Goal: Information Seeking & Learning: Learn about a topic

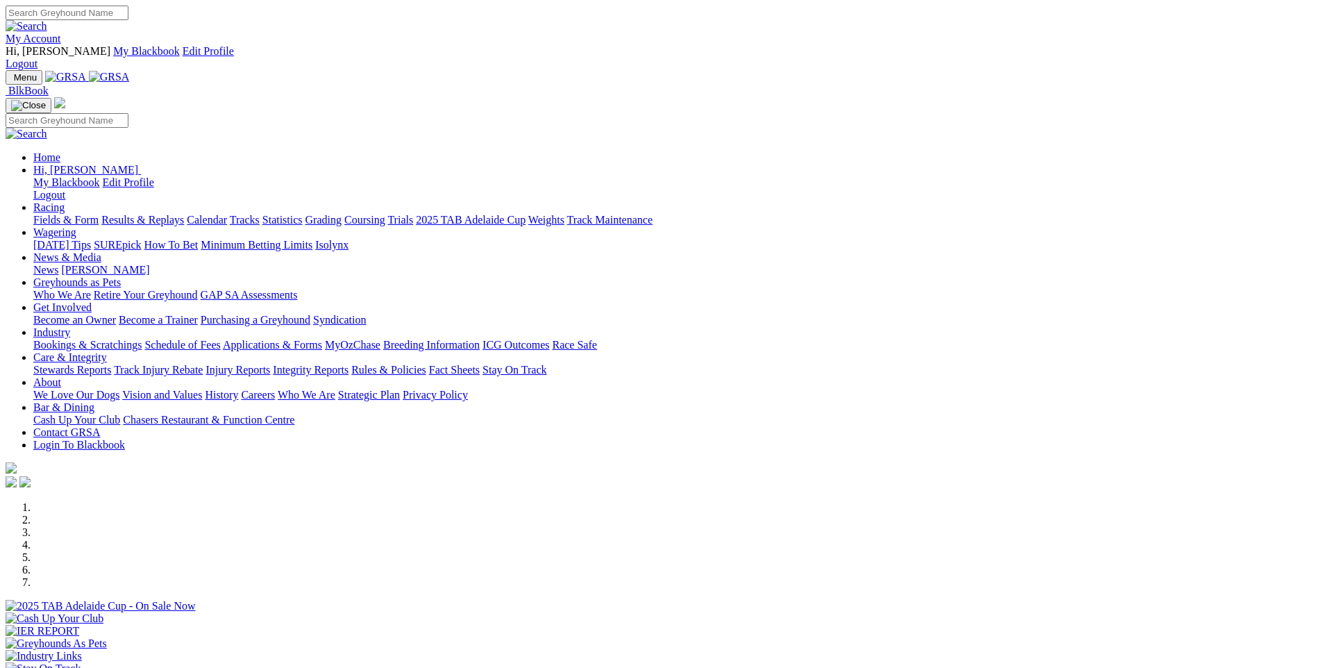
scroll to position [1042, 0]
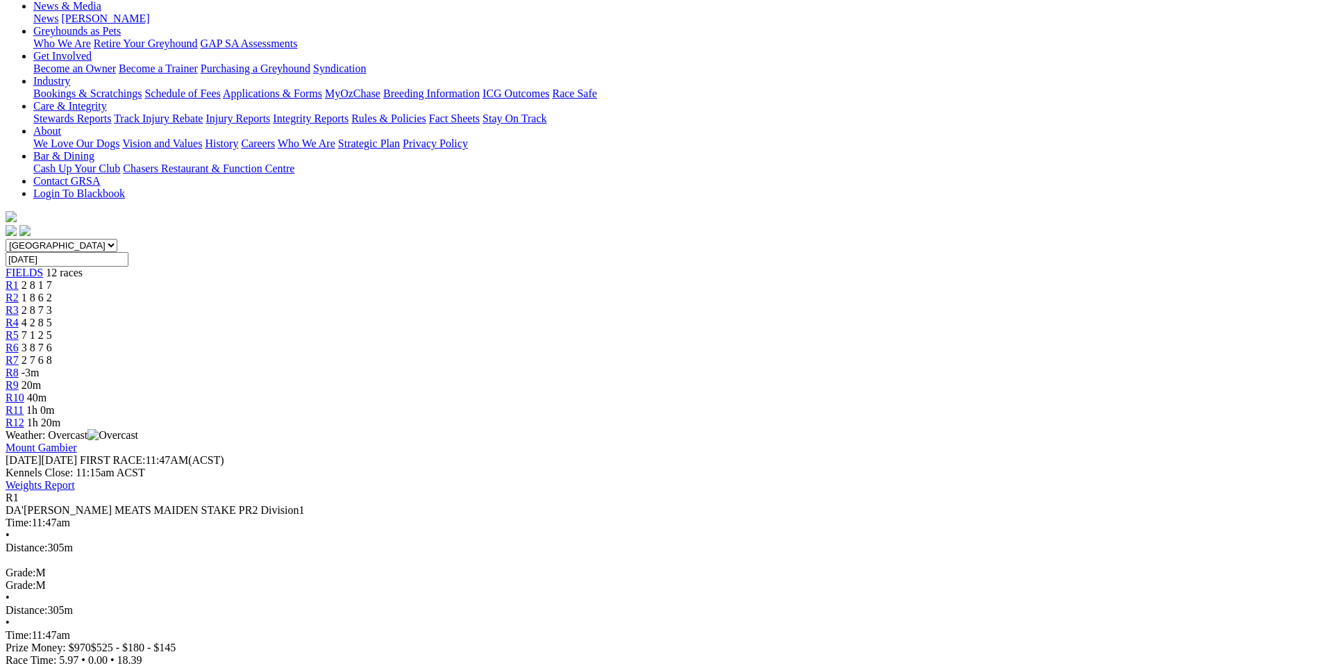
scroll to position [278, 0]
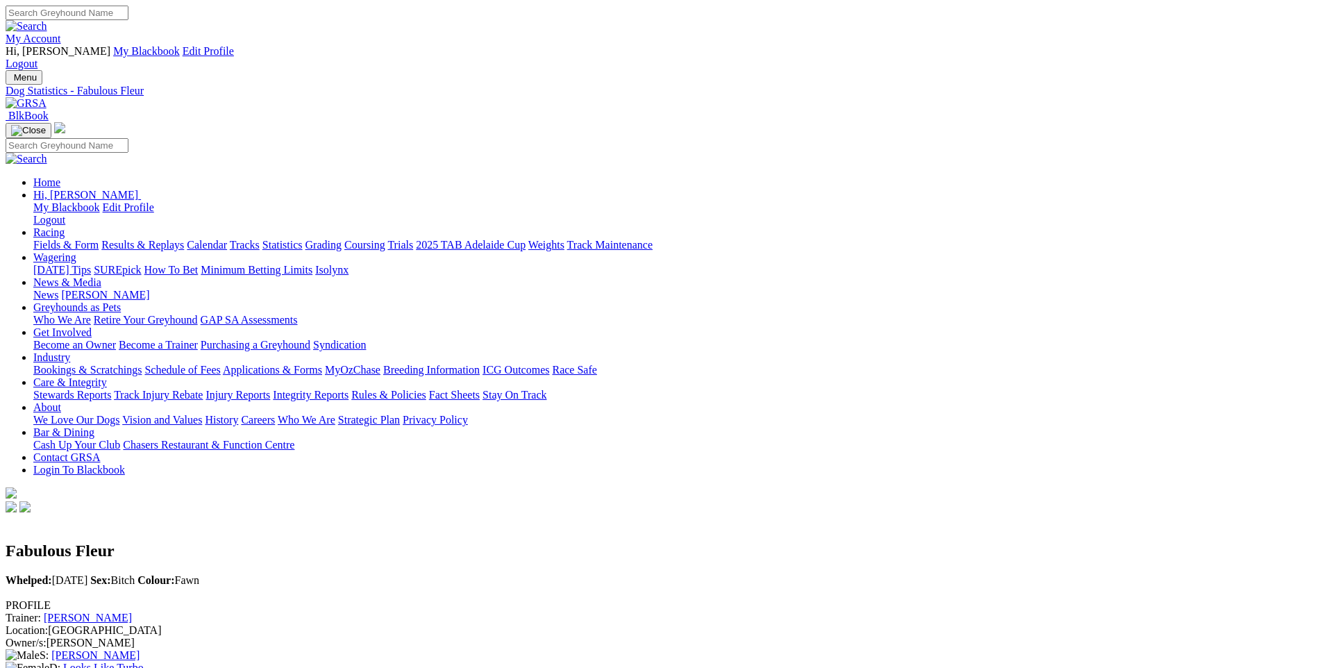
click at [144, 662] on link "Looks Like Turbo" at bounding box center [103, 668] width 81 height 12
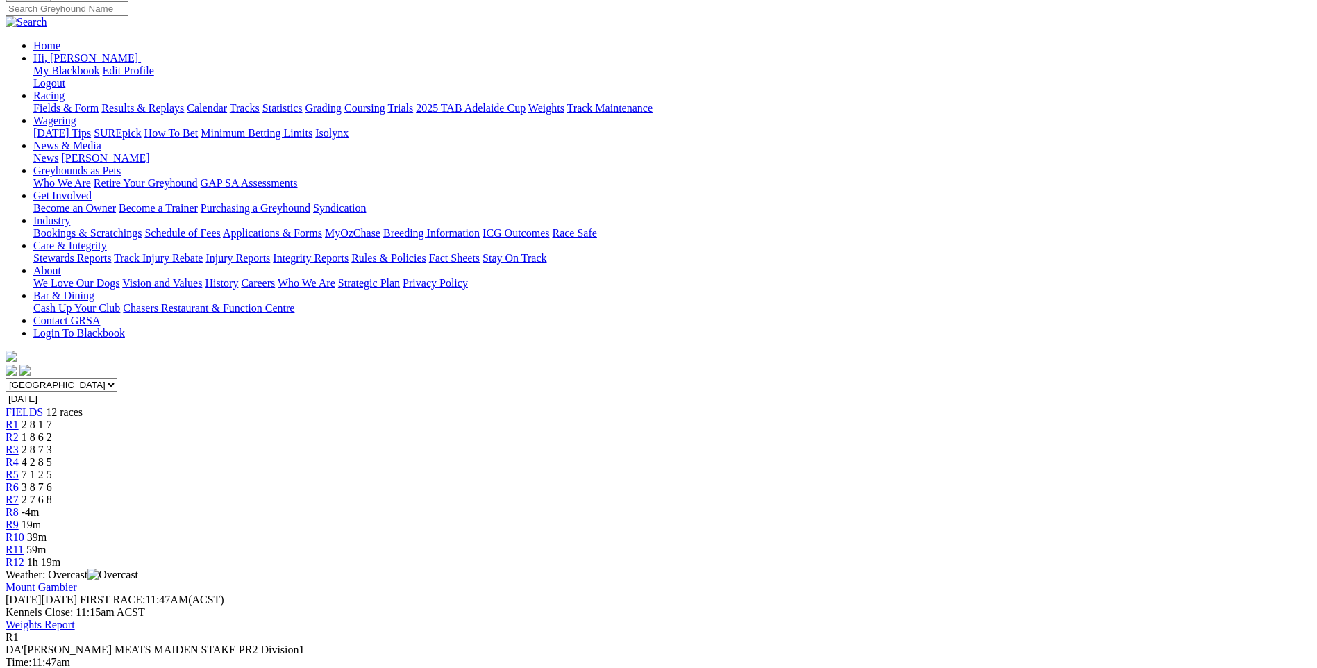
scroll to position [139, 0]
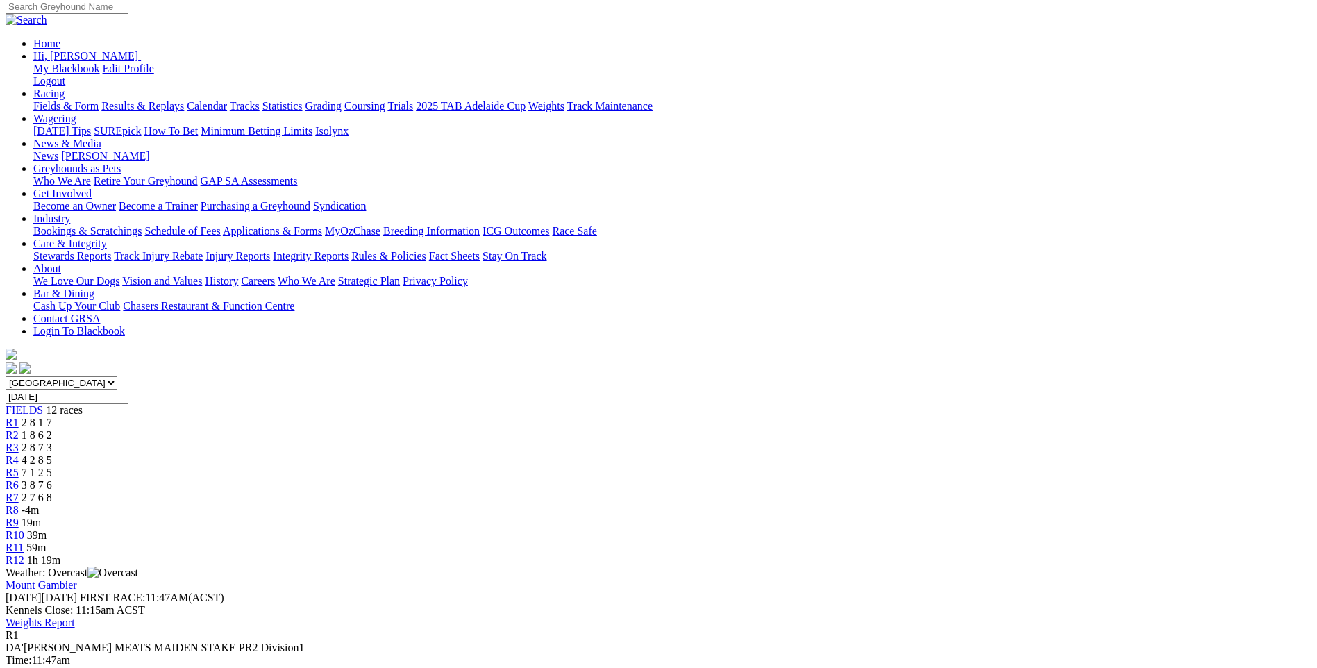
click at [19, 429] on link "R2" at bounding box center [12, 435] width 13 height 12
click at [19, 429] on span "R2" at bounding box center [12, 435] width 13 height 12
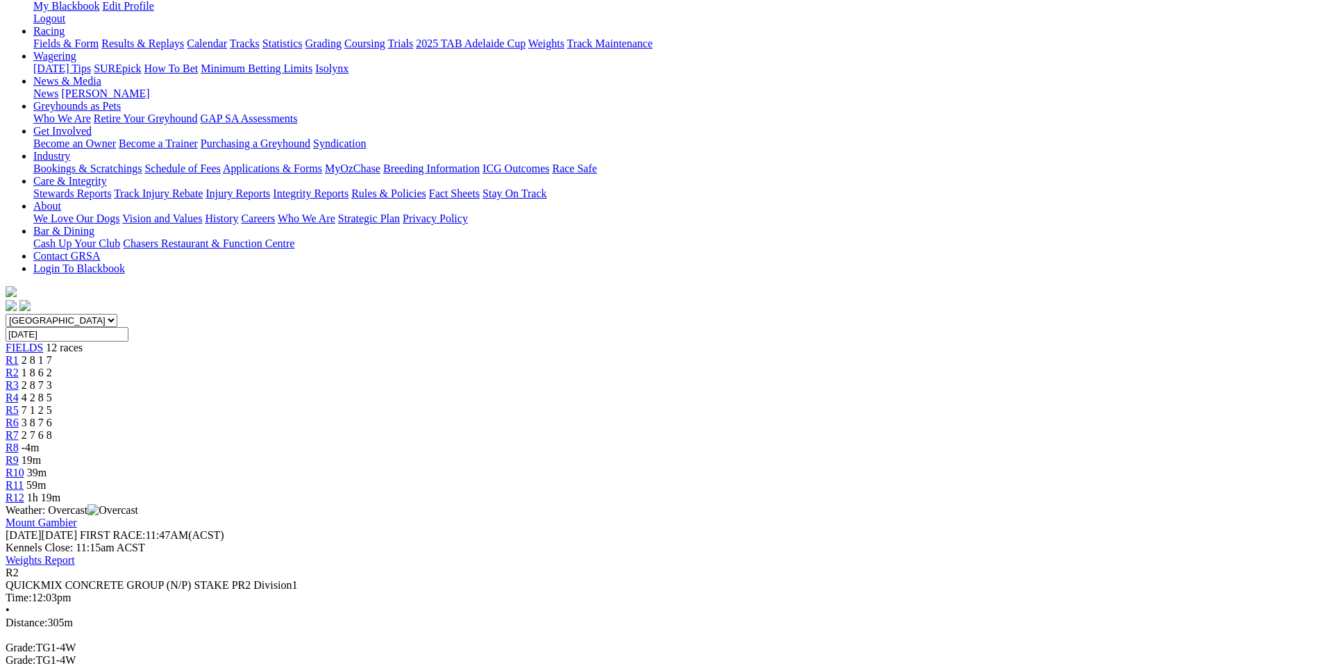
scroll to position [208, 0]
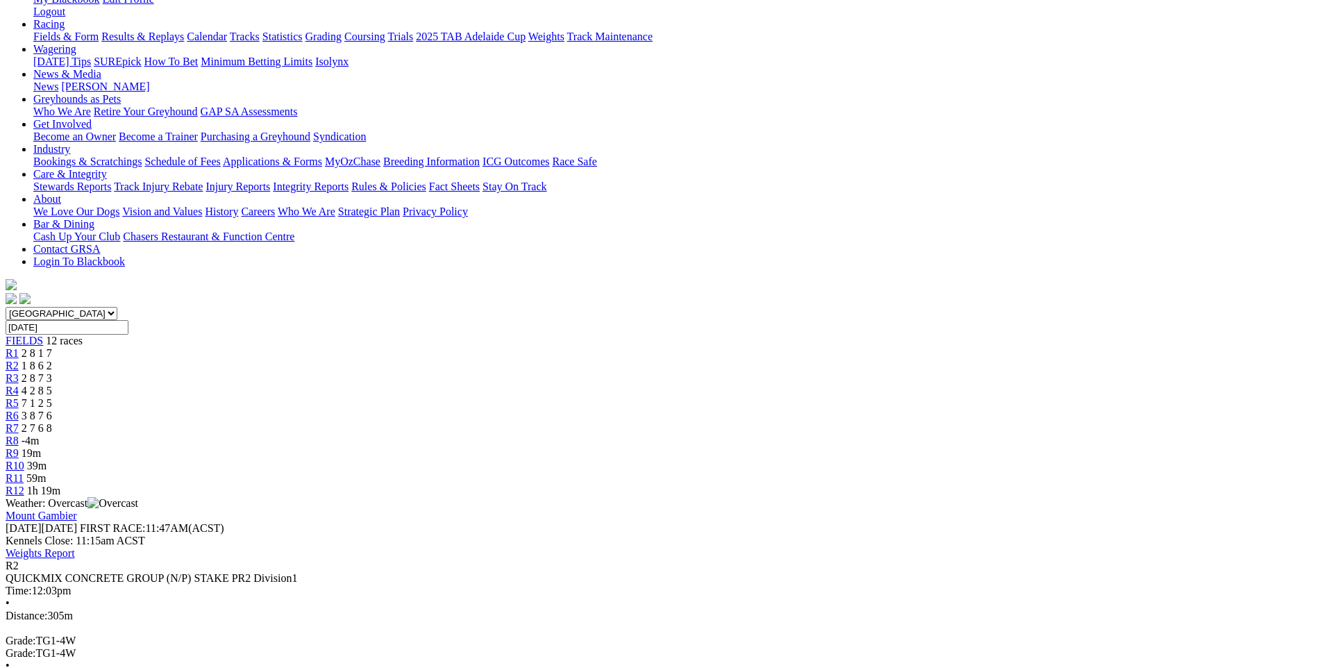
click at [19, 372] on link "R3" at bounding box center [12, 378] width 13 height 12
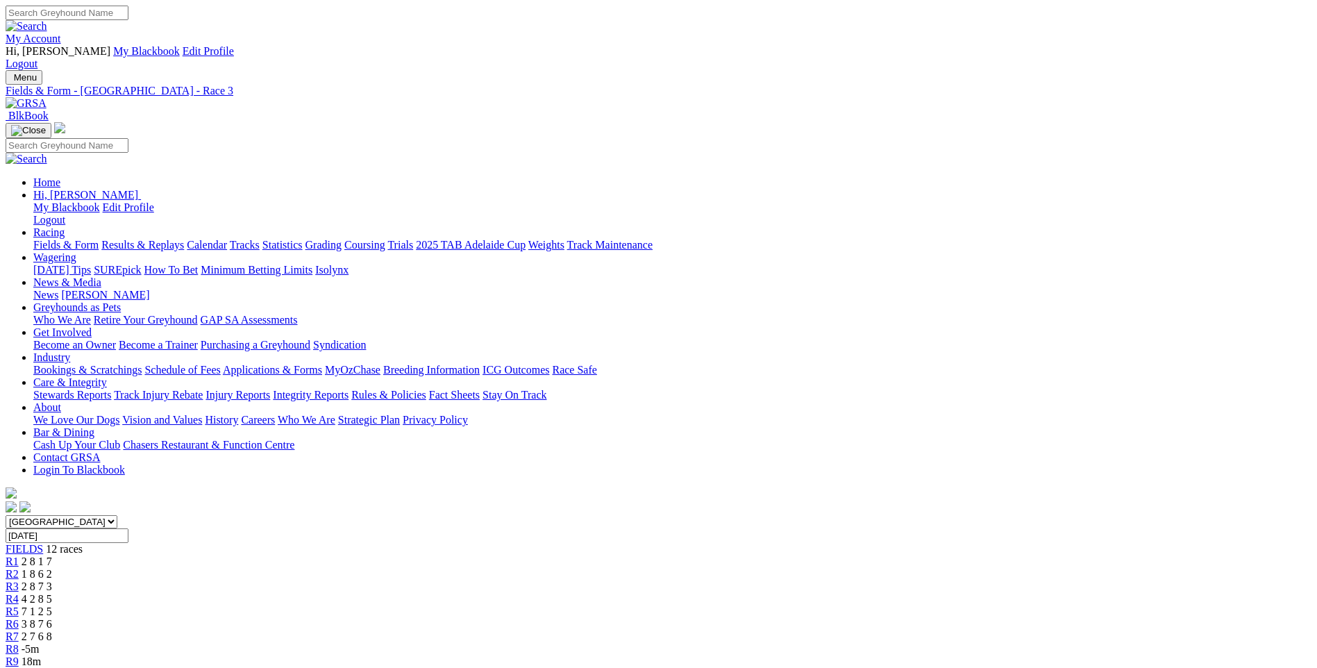
click at [19, 593] on link "R4" at bounding box center [12, 599] width 13 height 12
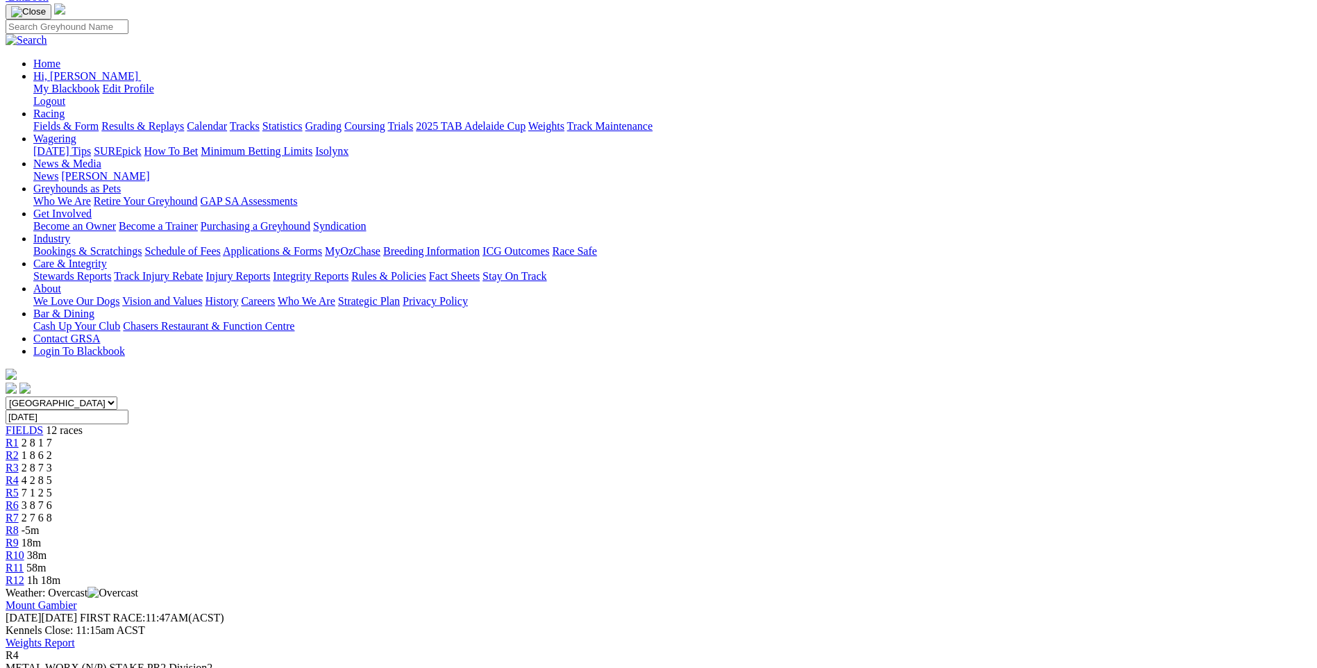
scroll to position [139, 0]
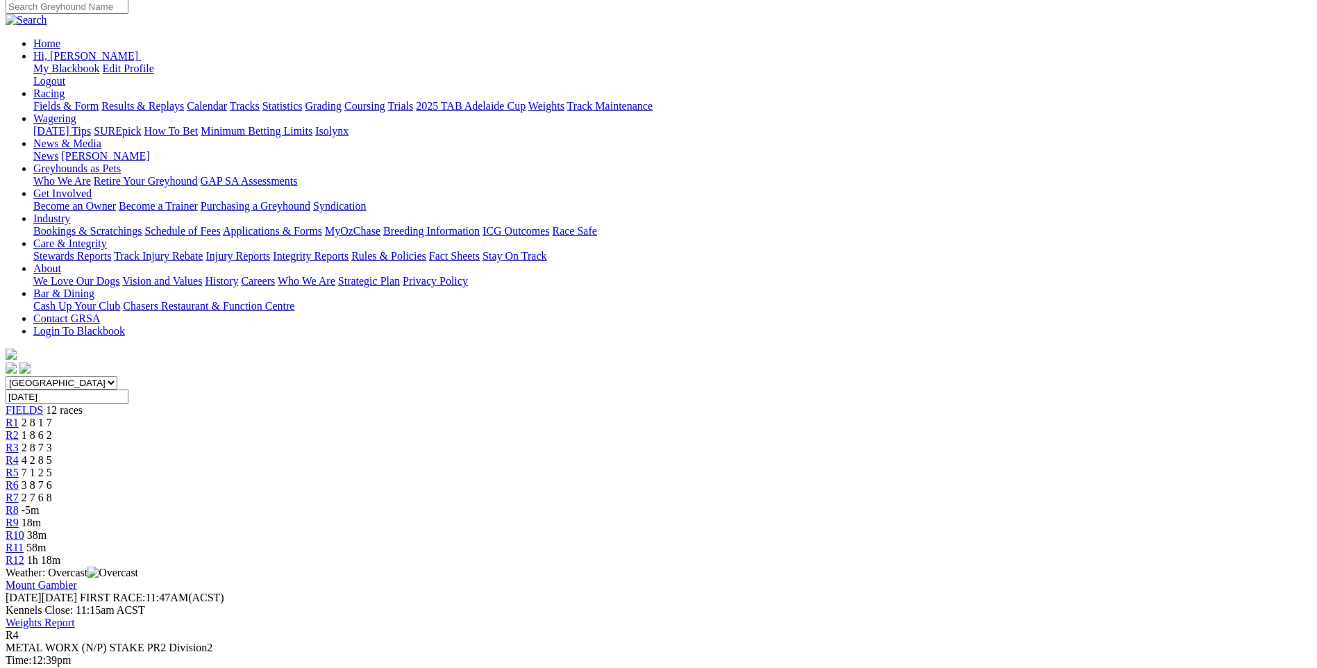
click at [19, 467] on span "R5" at bounding box center [12, 473] width 13 height 12
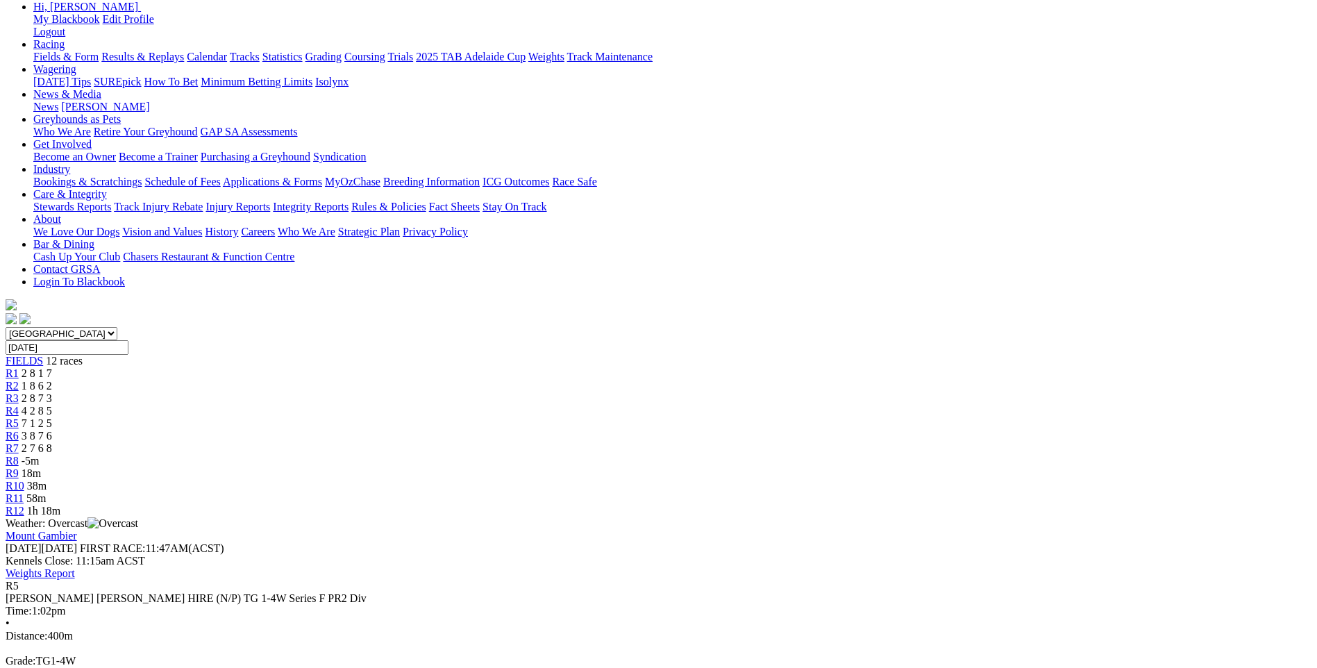
scroll to position [208, 0]
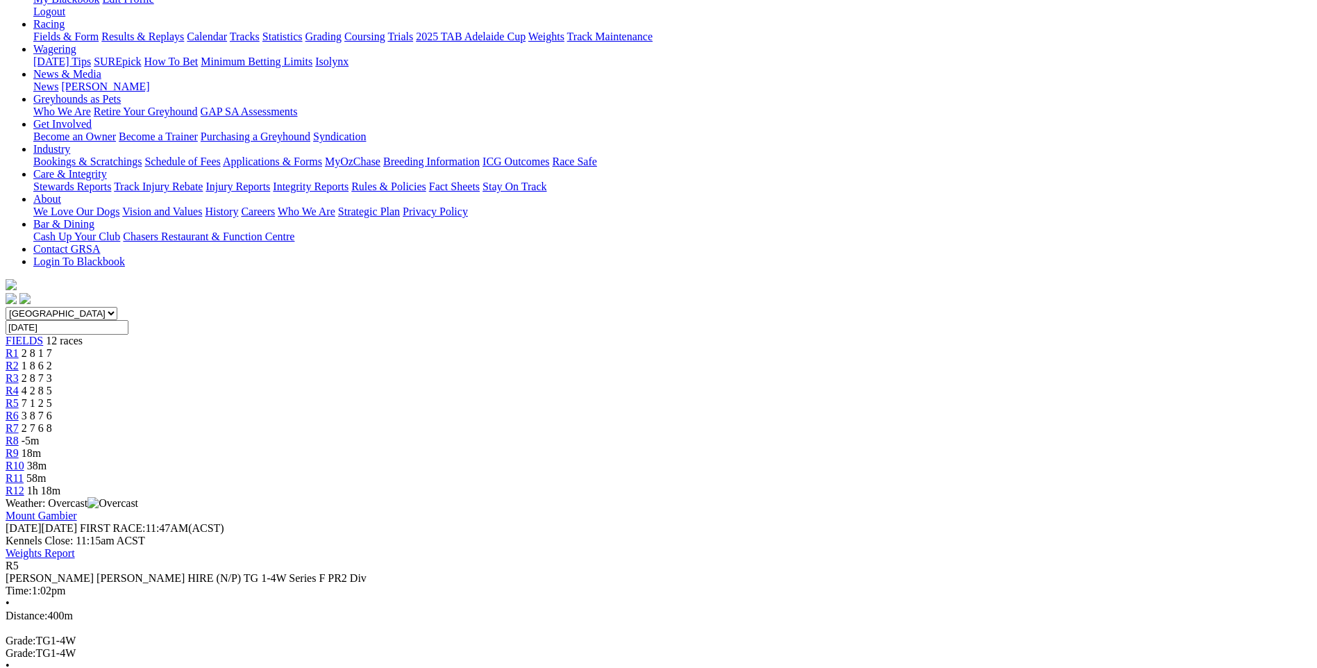
click at [677, 410] on div "R6 3 8 7 6" at bounding box center [659, 416] width 1306 height 13
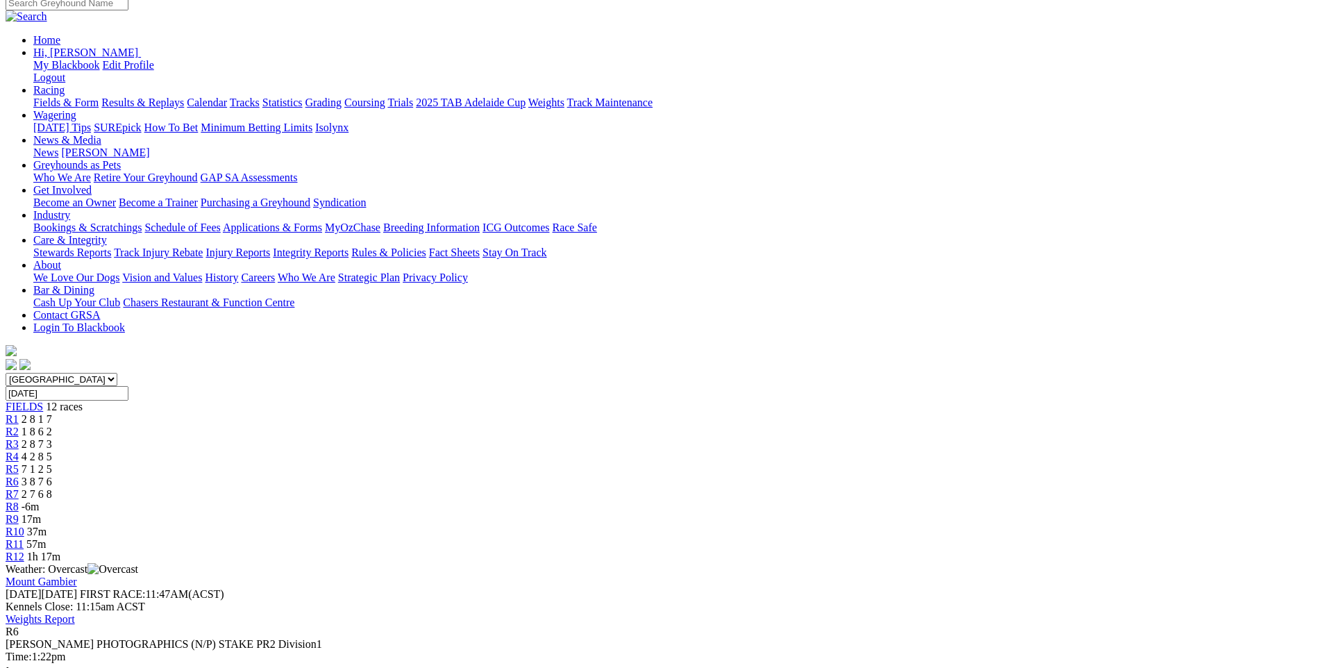
scroll to position [139, 0]
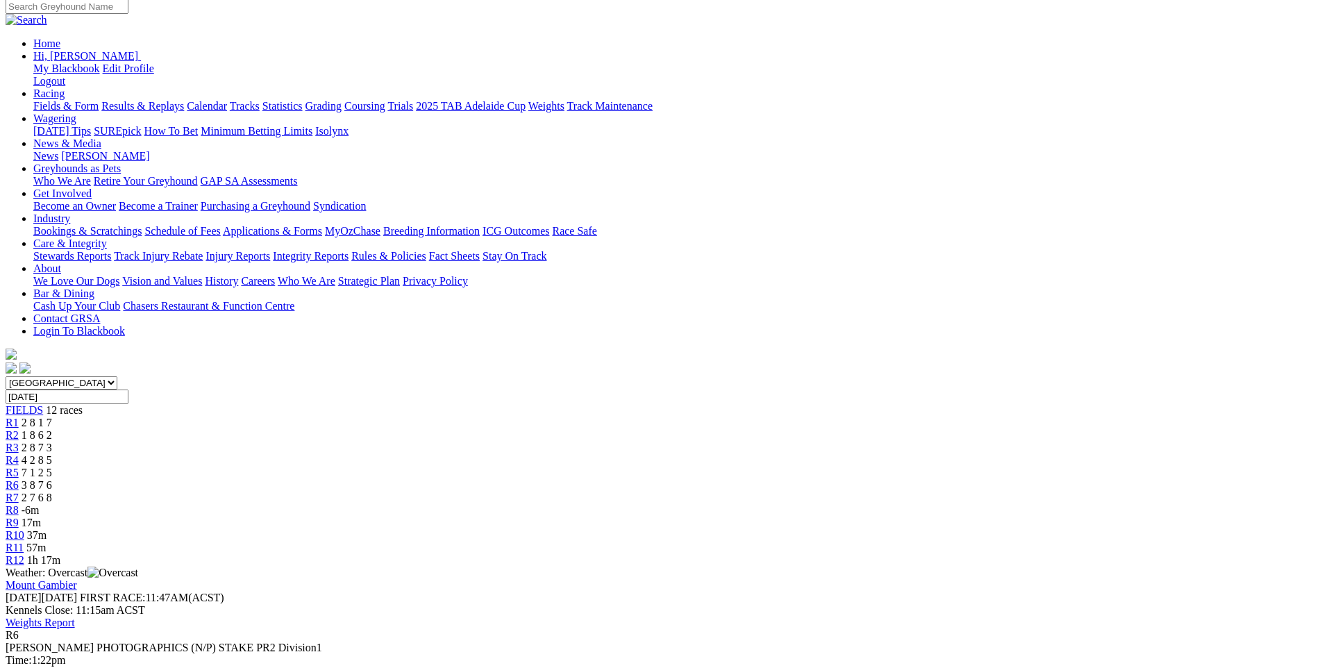
click at [19, 492] on span "R7" at bounding box center [12, 498] width 13 height 12
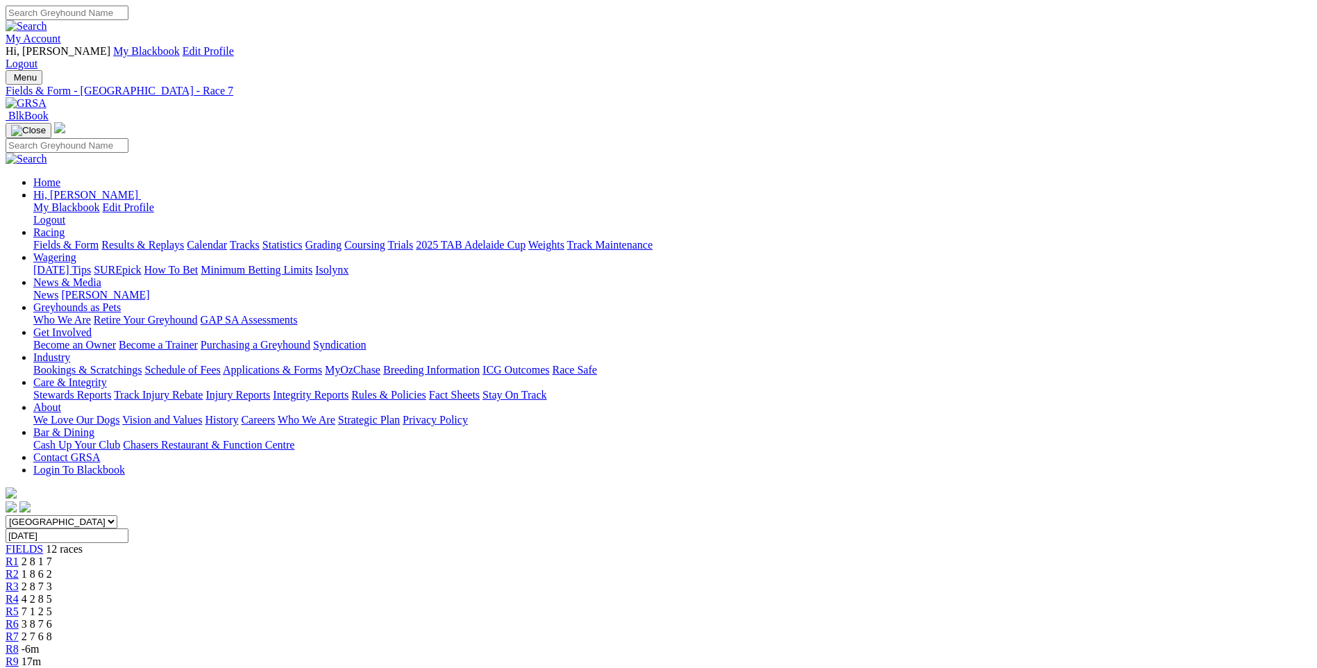
click at [413, 239] on link "Trials" at bounding box center [401, 245] width 26 height 12
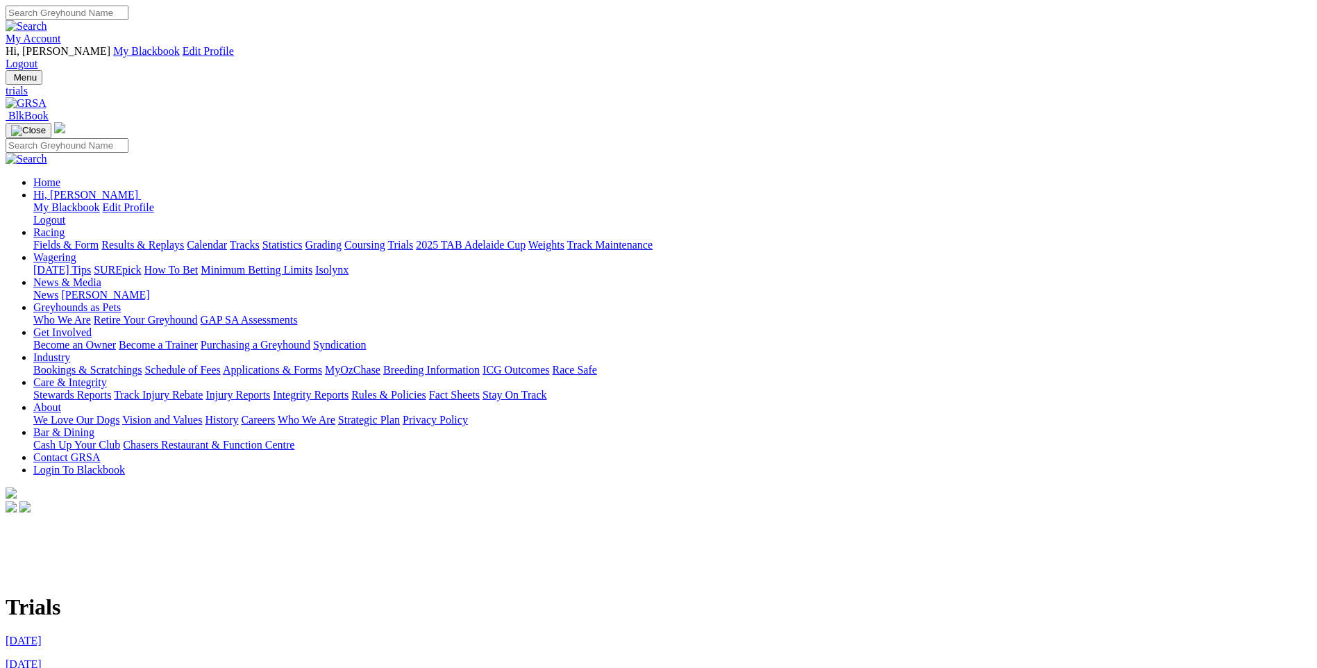
click at [42, 635] on link "[DATE]" at bounding box center [24, 641] width 36 height 12
click at [65, 226] on link "Racing" at bounding box center [48, 232] width 31 height 12
click at [142, 364] on link "Bookings & Scratchings" at bounding box center [87, 370] width 108 height 12
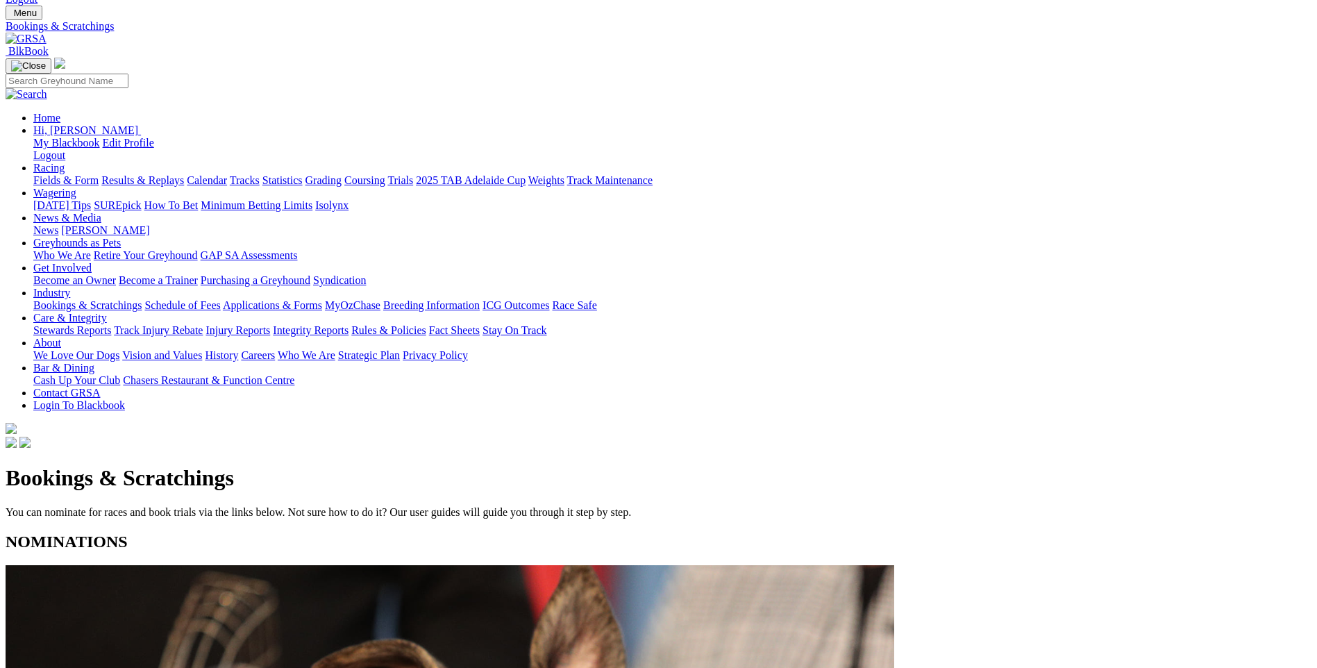
scroll to position [139, 0]
